Goal: Task Accomplishment & Management: Manage account settings

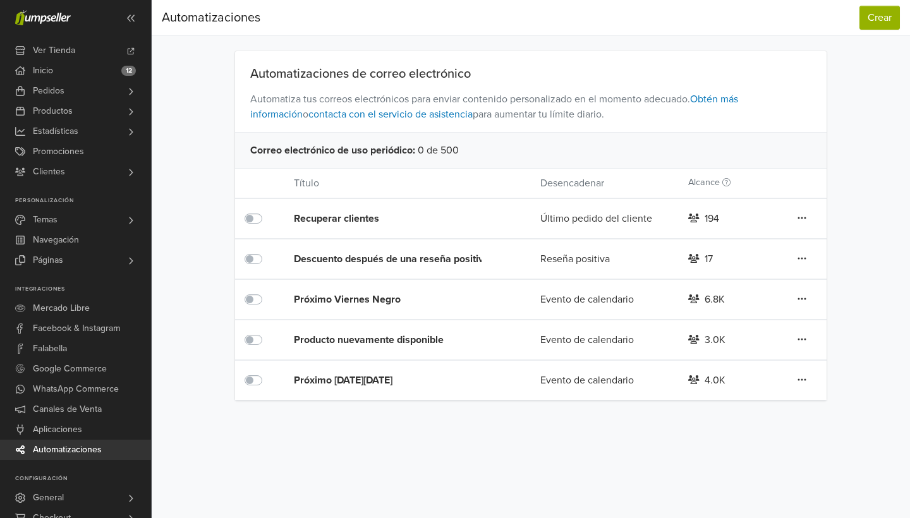
click at [380, 384] on div "Próximo [DATE][DATE]" at bounding box center [392, 380] width 197 height 15
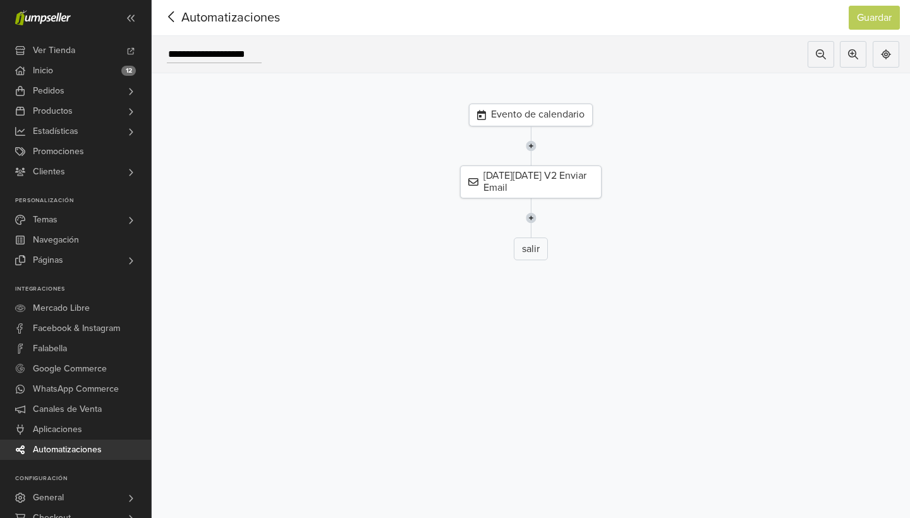
click at [571, 110] on div "Evento de calendario" at bounding box center [531, 115] width 124 height 23
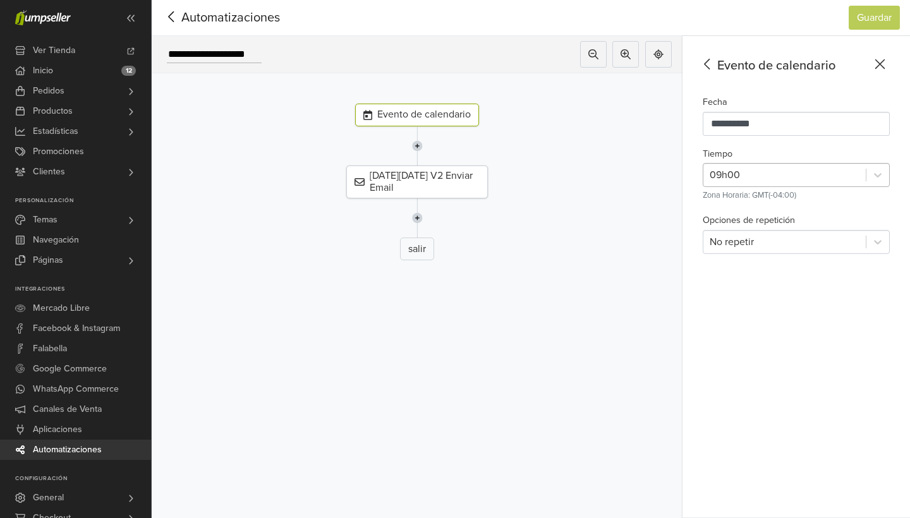
click at [781, 173] on div at bounding box center [785, 175] width 150 height 18
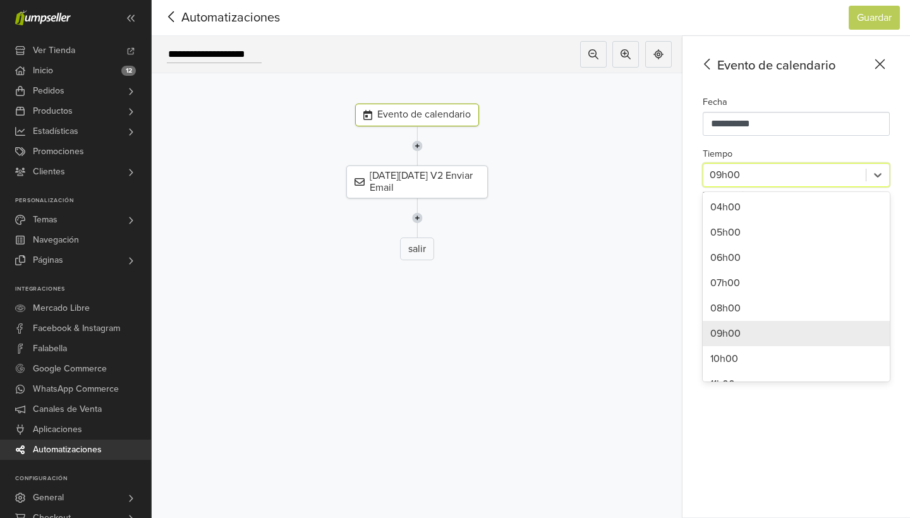
scroll to position [103, 0]
click at [728, 354] on div "10h00" at bounding box center [796, 356] width 187 height 25
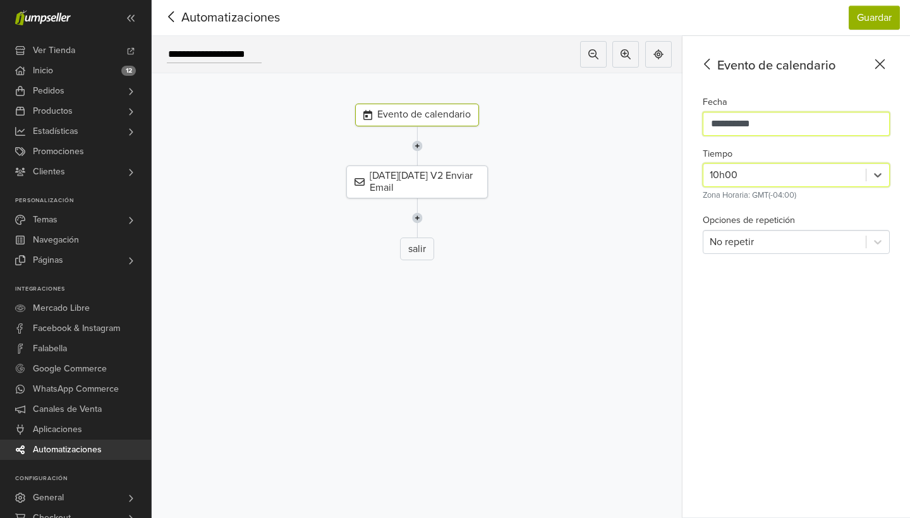
click at [754, 127] on input "**********" at bounding box center [796, 124] width 187 height 24
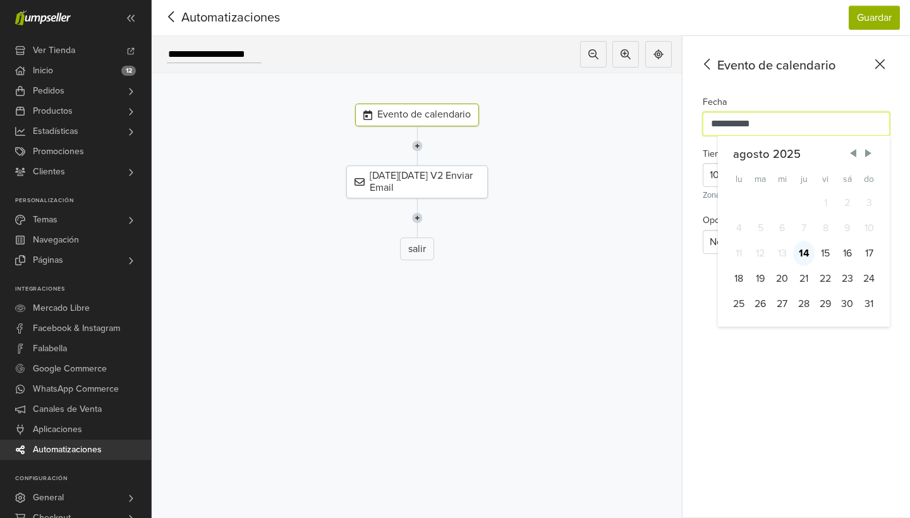
click at [800, 250] on div "14" at bounding box center [803, 253] width 21 height 25
type input "**********"
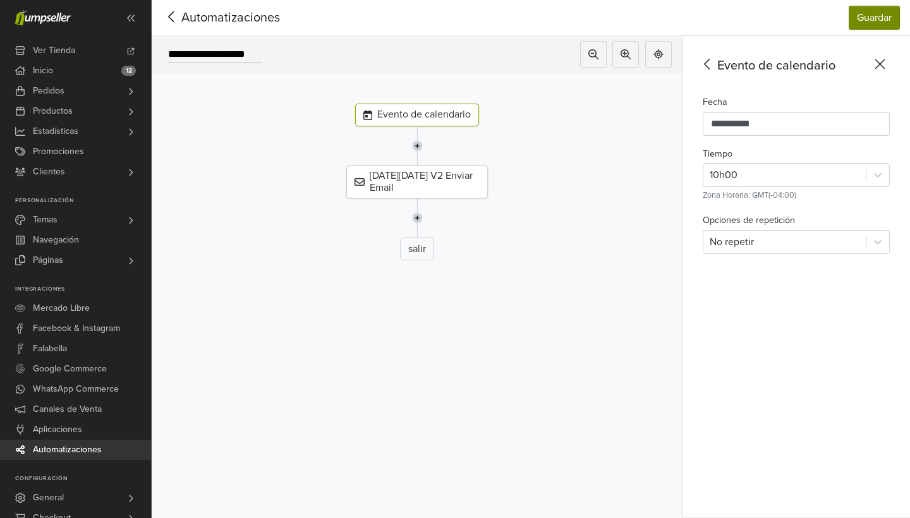
click at [873, 22] on button "Guardar" at bounding box center [874, 18] width 51 height 24
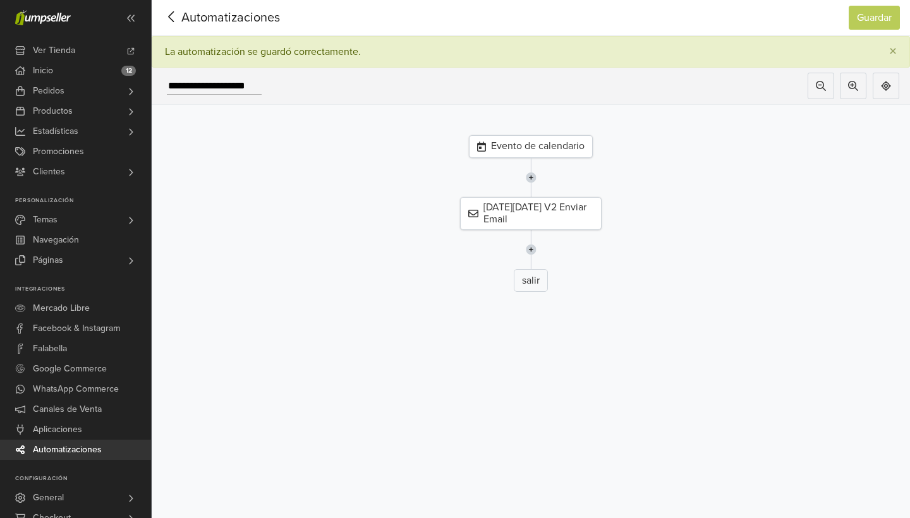
click at [171, 16] on icon at bounding box center [172, 17] width 20 height 16
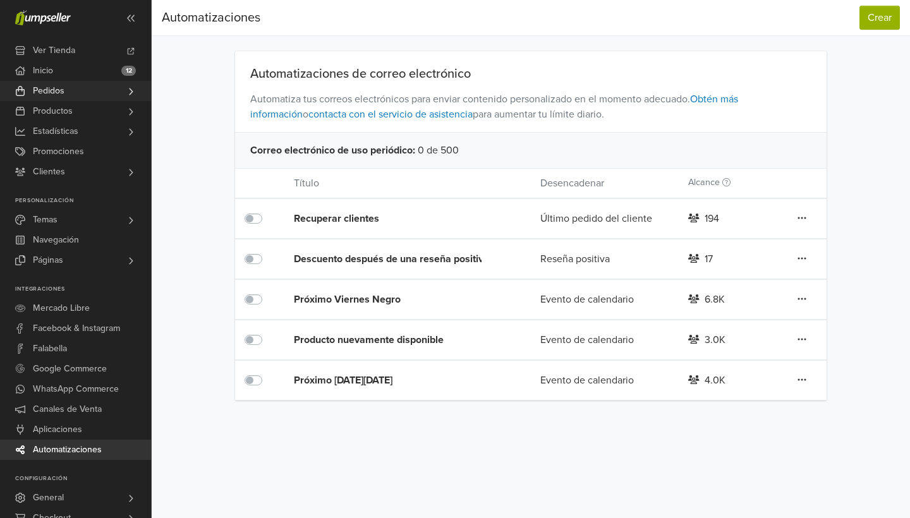
click at [80, 95] on link "Pedidos" at bounding box center [75, 91] width 151 height 20
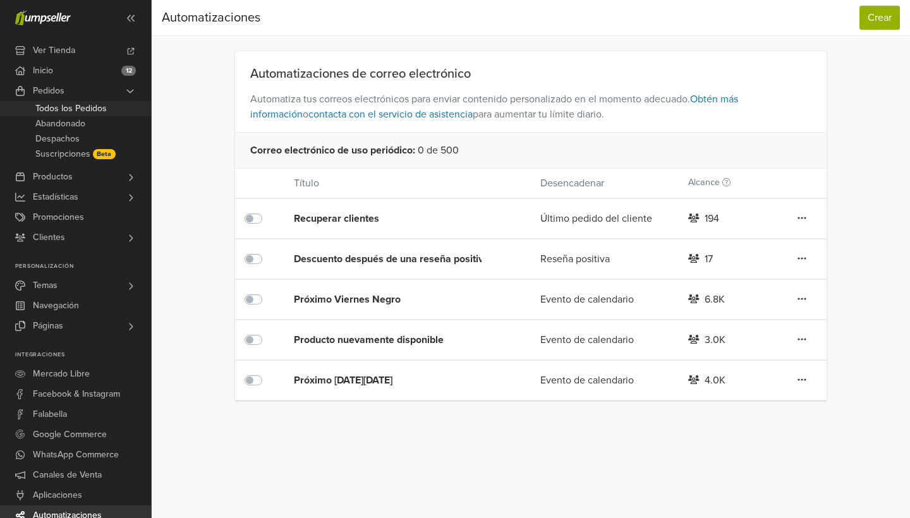
click at [80, 110] on span "Todos los Pedidos" at bounding box center [70, 108] width 71 height 15
